Goal: Information Seeking & Learning: Understand process/instructions

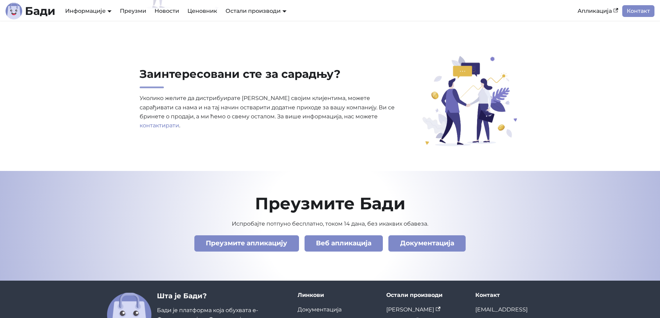
scroll to position [2368, 0]
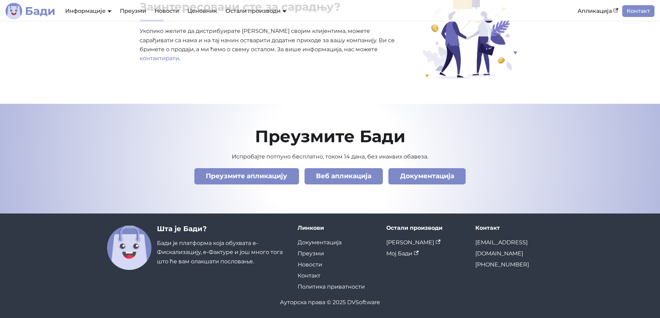
click at [54, 16] on b "Бади" at bounding box center [40, 11] width 30 height 11
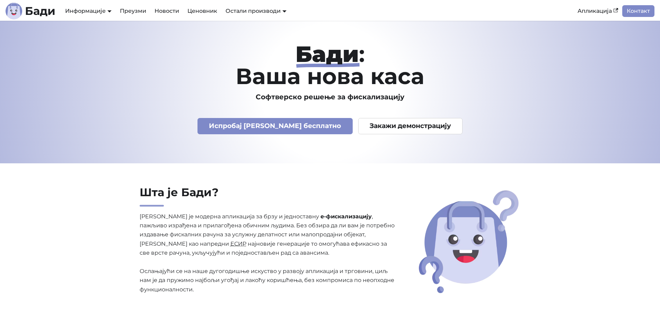
drag, startPoint x: 312, startPoint y: 136, endPoint x: 320, endPoint y: 34, distance: 102.9
click at [206, 10] on link "Ценовник" at bounding box center [202, 11] width 38 height 12
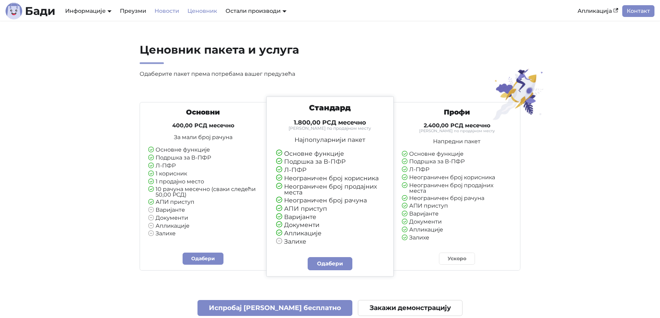
click at [163, 11] on link "Новости" at bounding box center [166, 11] width 33 height 12
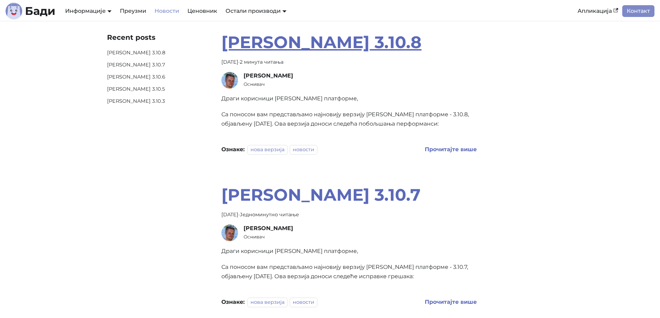
click at [311, 45] on link "[PERSON_NAME] 3.10.8" at bounding box center [321, 42] width 200 height 20
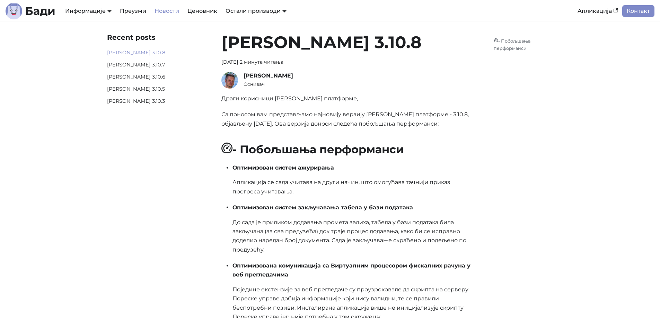
click at [230, 80] on img at bounding box center [229, 80] width 17 height 17
click at [125, 9] on link "Преузми" at bounding box center [133, 11] width 35 height 12
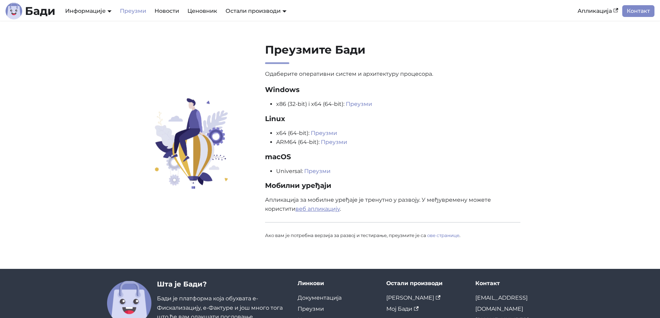
click at [309, 208] on link "веб апликацију" at bounding box center [317, 209] width 44 height 7
click at [588, 9] on link "Апликација" at bounding box center [597, 11] width 49 height 12
click at [164, 9] on link "Новости" at bounding box center [166, 11] width 33 height 12
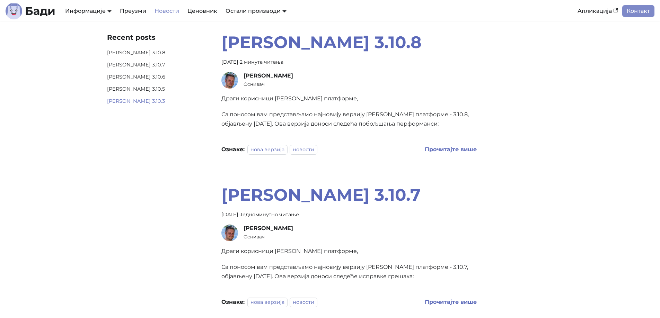
click at [122, 100] on link "[PERSON_NAME] 3.10.3" at bounding box center [158, 101] width 103 height 8
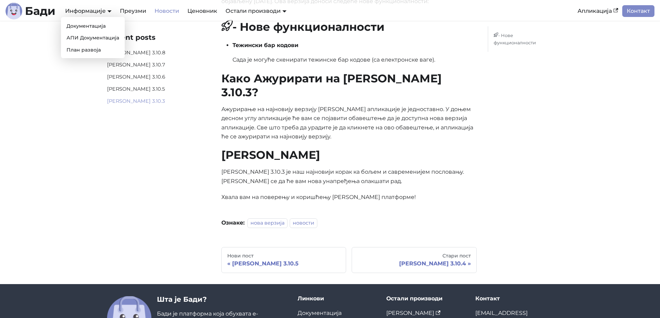
scroll to position [110, 0]
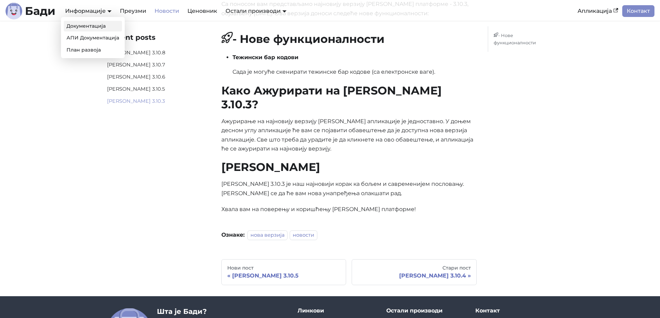
click at [85, 29] on link "Документација" at bounding box center [93, 26] width 58 height 11
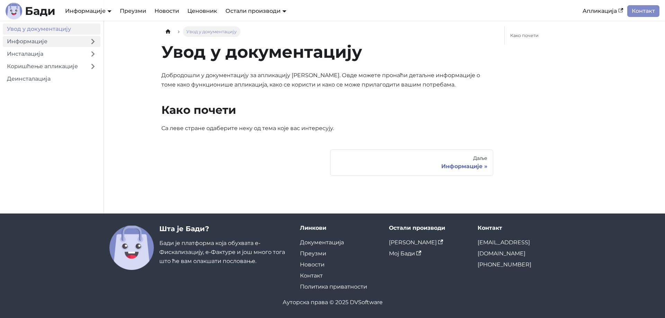
click at [66, 39] on link "Информације" at bounding box center [44, 41] width 82 height 11
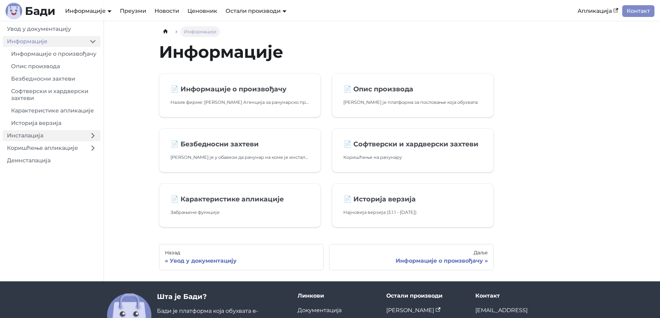
click at [60, 141] on link "Инсталација" at bounding box center [44, 135] width 82 height 11
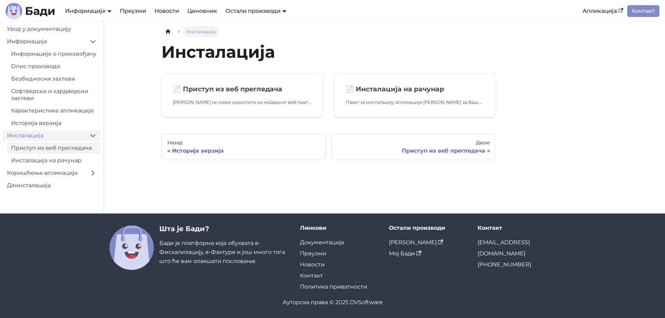
click at [66, 154] on link "Приступ из веб прегледача" at bounding box center [54, 148] width 94 height 11
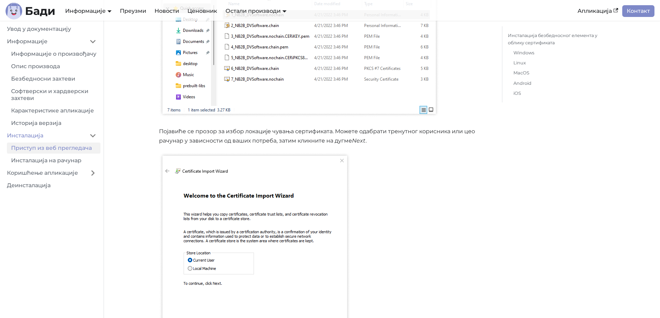
scroll to position [520, 0]
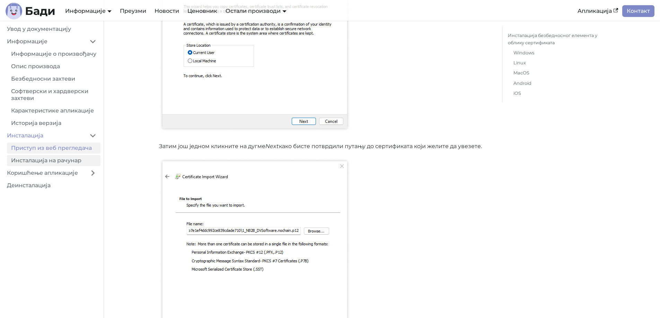
click at [51, 166] on link "Инсталација на рачунар" at bounding box center [54, 160] width 94 height 11
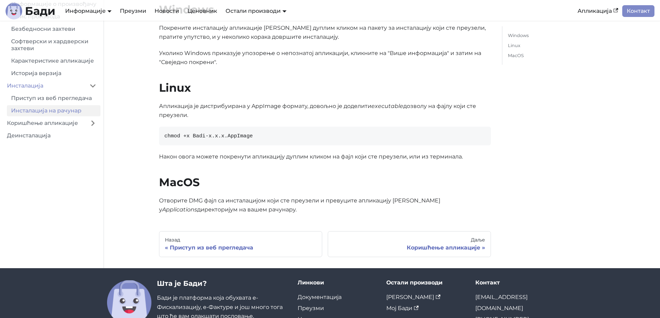
scroll to position [181, 0]
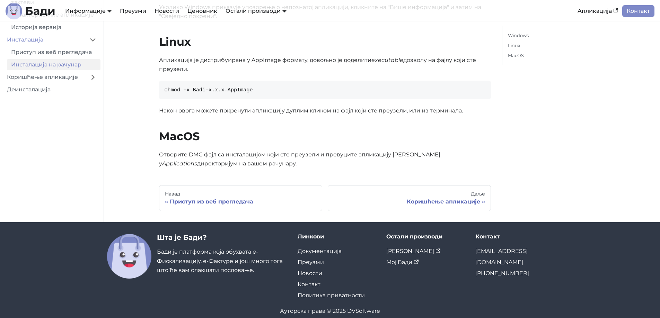
click at [49, 72] on link "Коришћење апликације" at bounding box center [44, 77] width 82 height 11
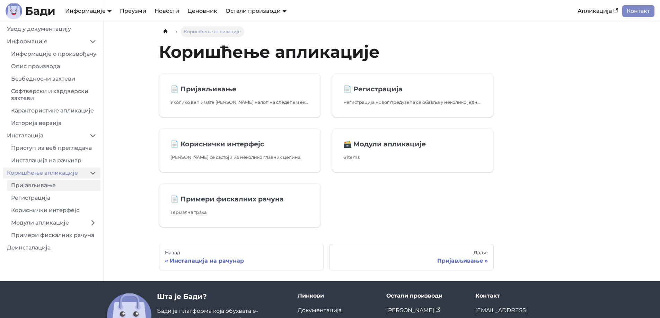
click at [57, 191] on link "Пријављивање" at bounding box center [54, 185] width 94 height 11
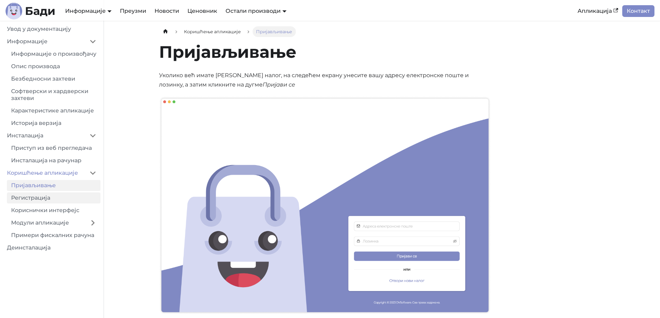
click at [57, 204] on link "Регистрација" at bounding box center [54, 198] width 94 height 11
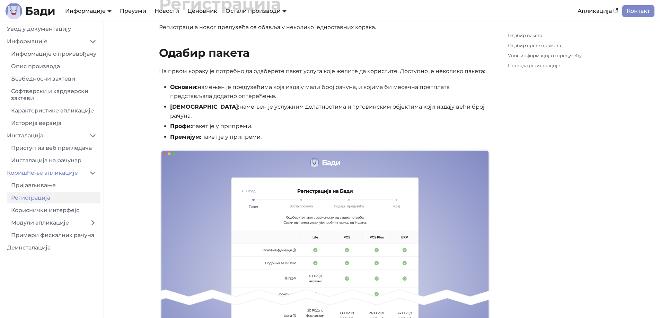
scroll to position [104, 0]
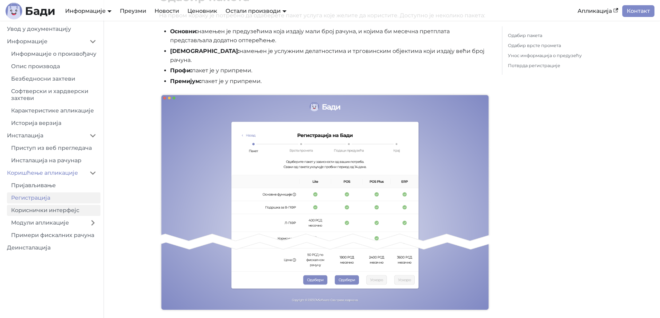
click at [56, 216] on link "Кориснички интерфејс" at bounding box center [54, 210] width 94 height 11
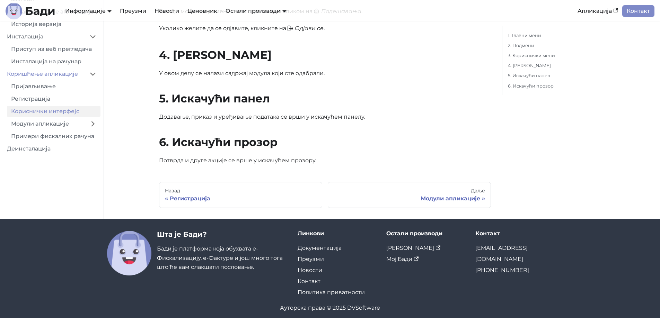
scroll to position [671, 0]
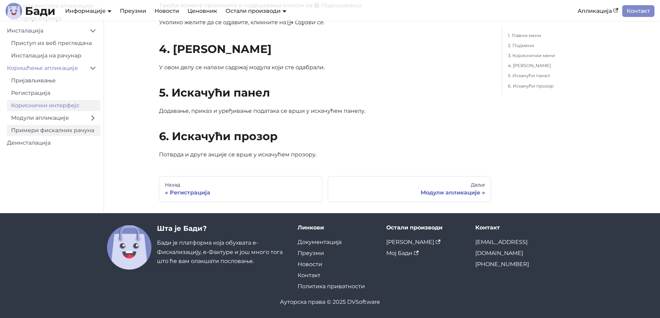
click at [46, 136] on link "Примери фискалних рачуна" at bounding box center [54, 130] width 94 height 11
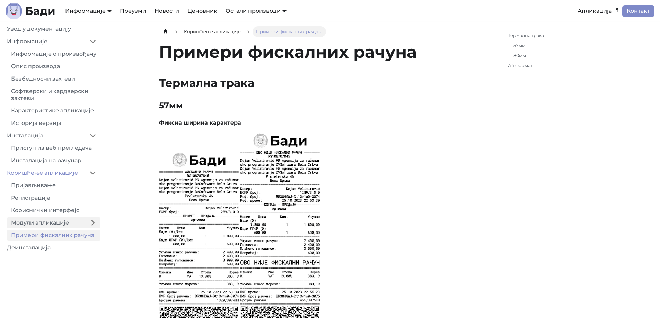
click at [52, 227] on link "Модули апликације" at bounding box center [46, 223] width 78 height 11
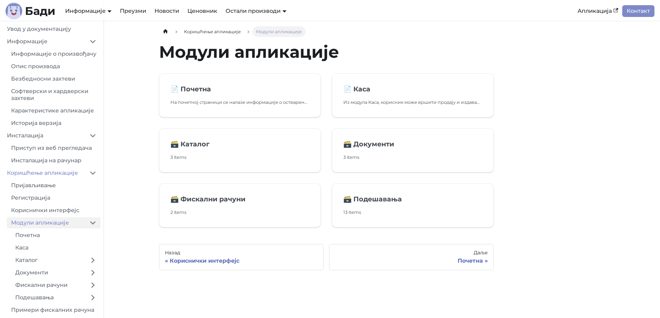
click at [44, 249] on ul "Почетна Каса Каталог Документи Фискални рачуни Подешавања" at bounding box center [54, 266] width 94 height 73
click at [43, 252] on link "Каса" at bounding box center [55, 247] width 89 height 11
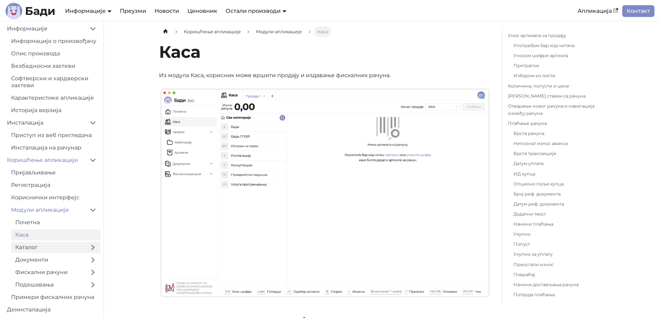
scroll to position [20, 0]
click at [46, 273] on link "Фискални рачуни" at bounding box center [48, 272] width 74 height 11
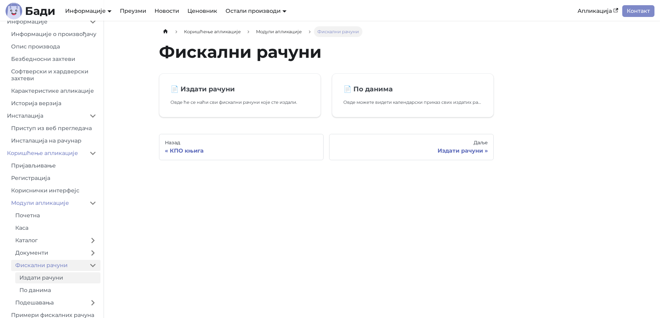
click at [50, 284] on link "Издати рачуни" at bounding box center [57, 278] width 85 height 11
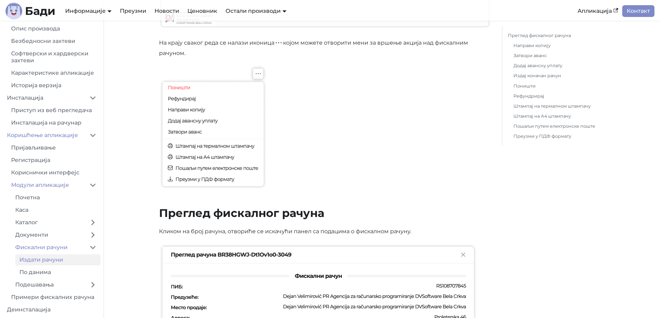
scroll to position [277, 0]
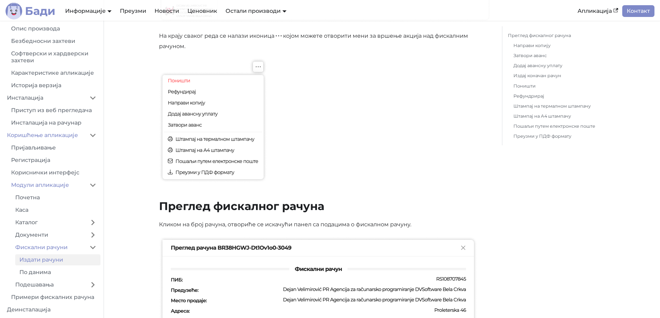
click at [20, 3] on img "Main" at bounding box center [14, 11] width 17 height 17
